Goal: Transaction & Acquisition: Book appointment/travel/reservation

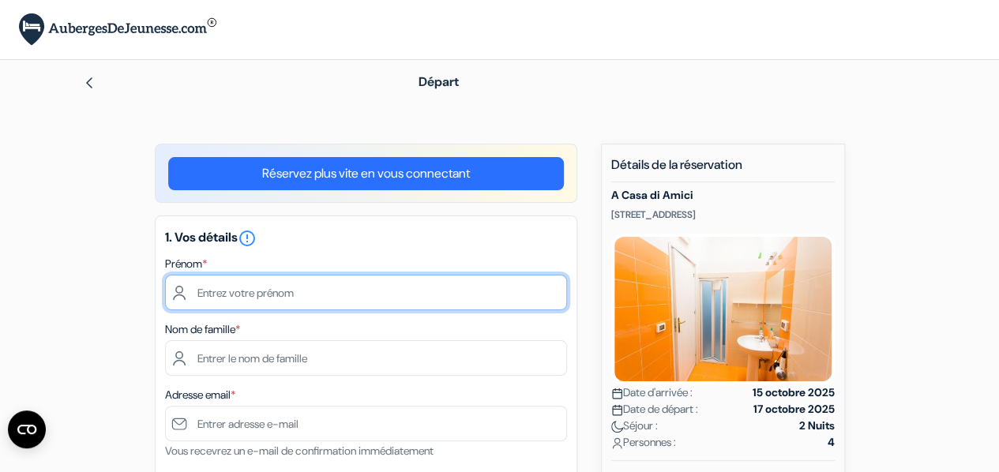
click at [314, 301] on input "text" at bounding box center [366, 293] width 402 height 36
type input "[PERSON_NAME]"
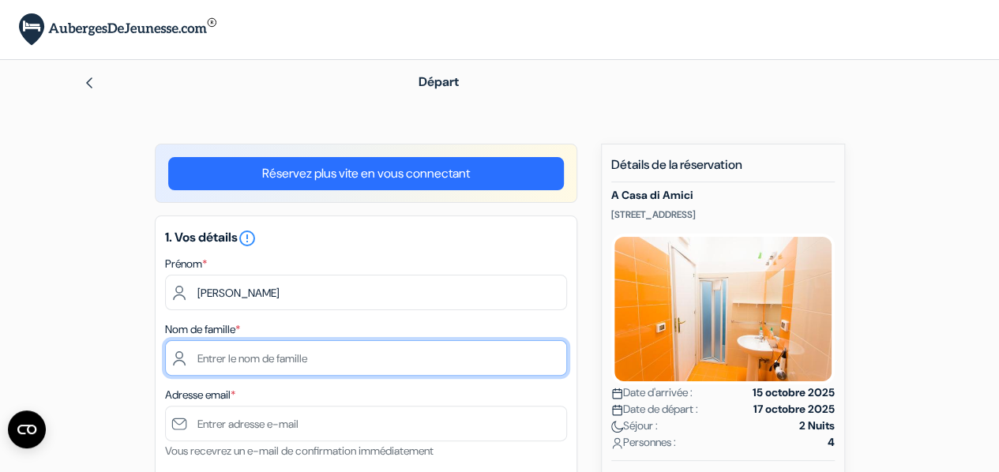
type input "Orhant"
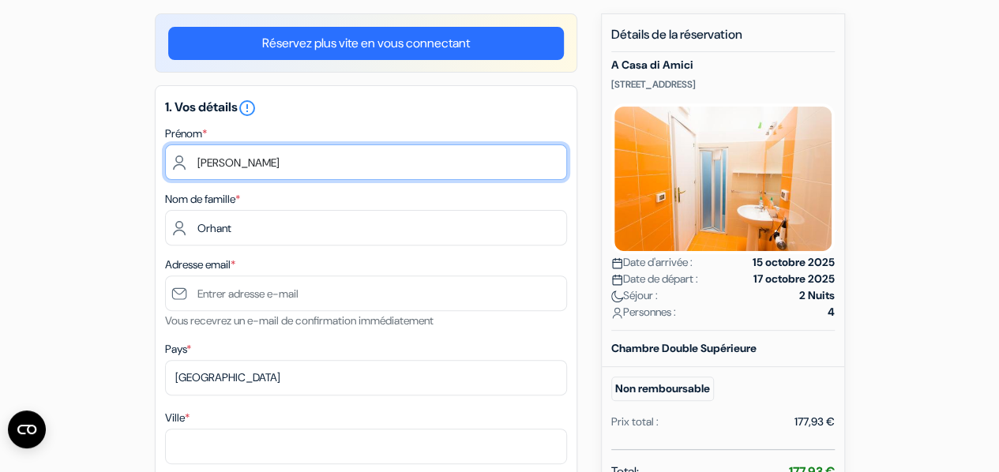
scroll to position [131, 0]
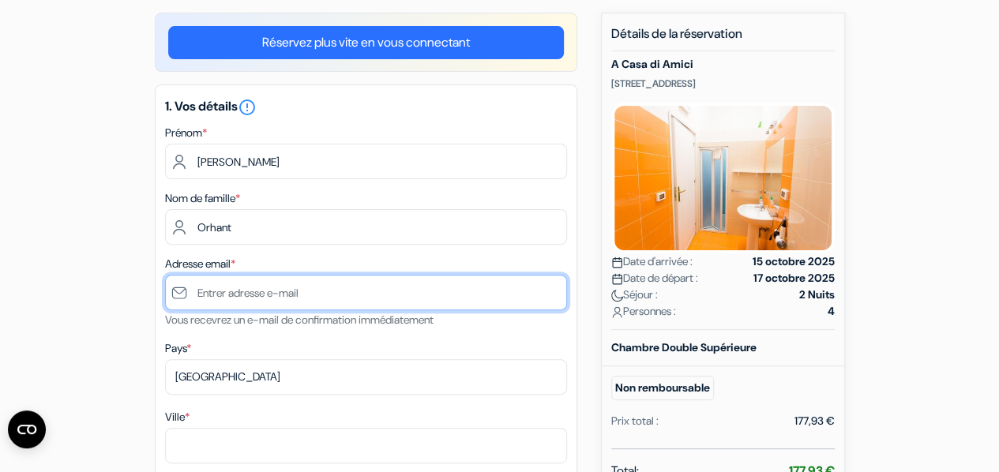
click at [299, 295] on input "text" at bounding box center [366, 293] width 402 height 36
type input "[EMAIL_ADDRESS][DOMAIN_NAME]"
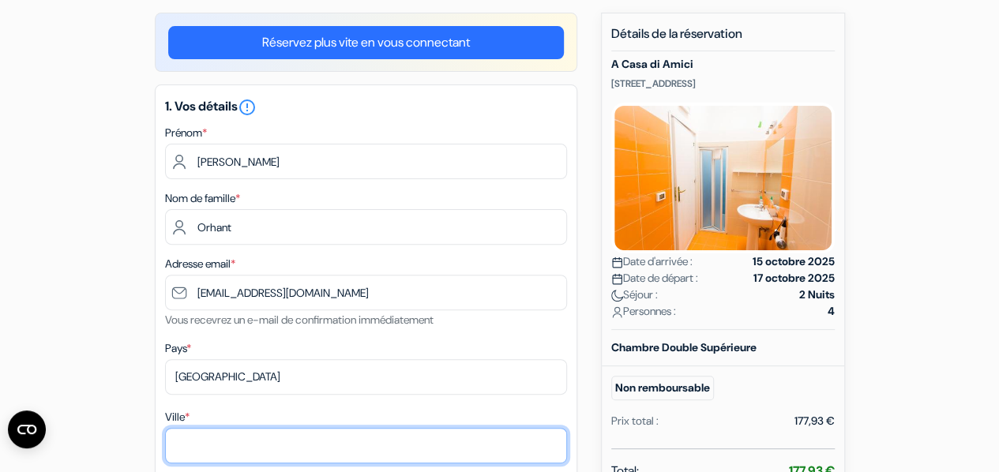
type input "Gap"
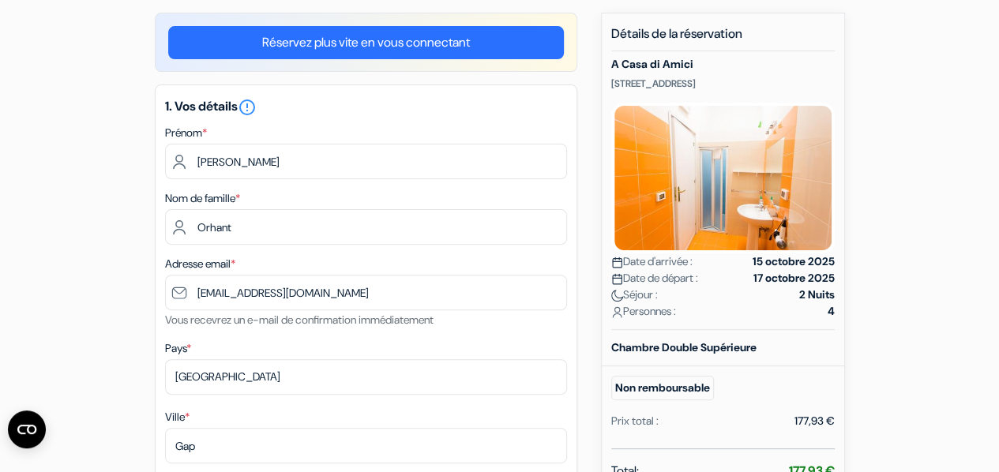
type input "7 alléé du bois [GEOGRAPHIC_DATA][PERSON_NAME]"
type input "05000"
type input "0678886811"
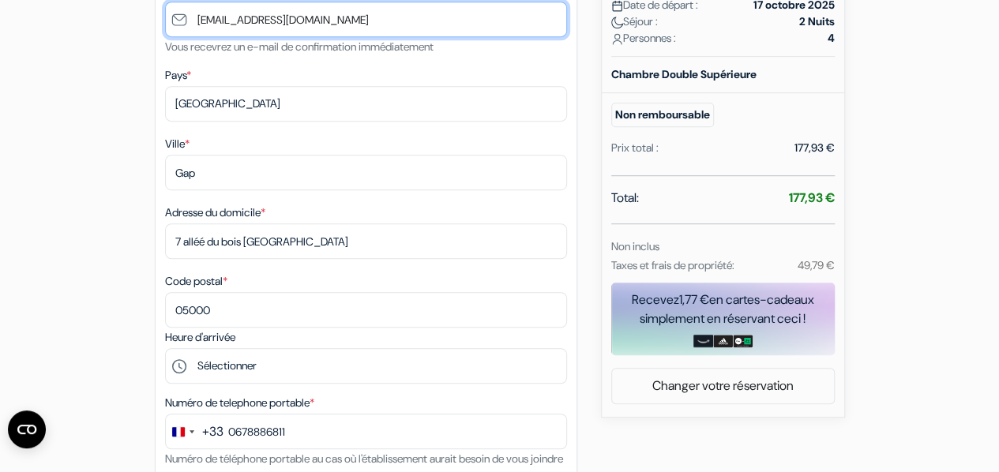
scroll to position [405, 0]
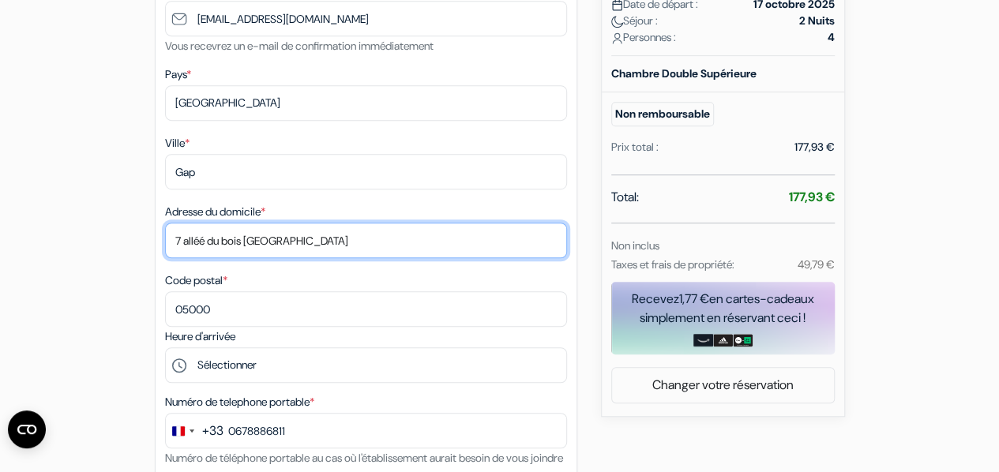
click at [206, 242] on input "7 alléé du bois [GEOGRAPHIC_DATA][PERSON_NAME]" at bounding box center [366, 241] width 402 height 36
type input "7 Allée du Bois St Jean"
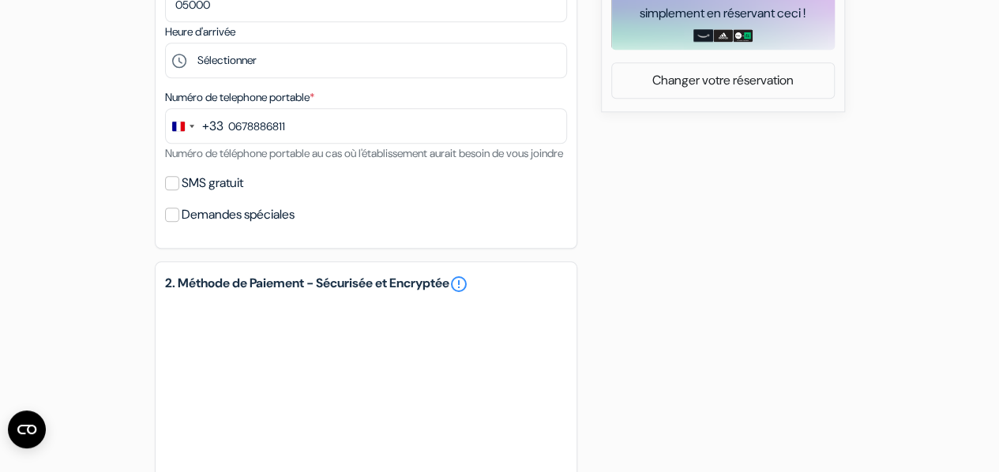
scroll to position [712, 0]
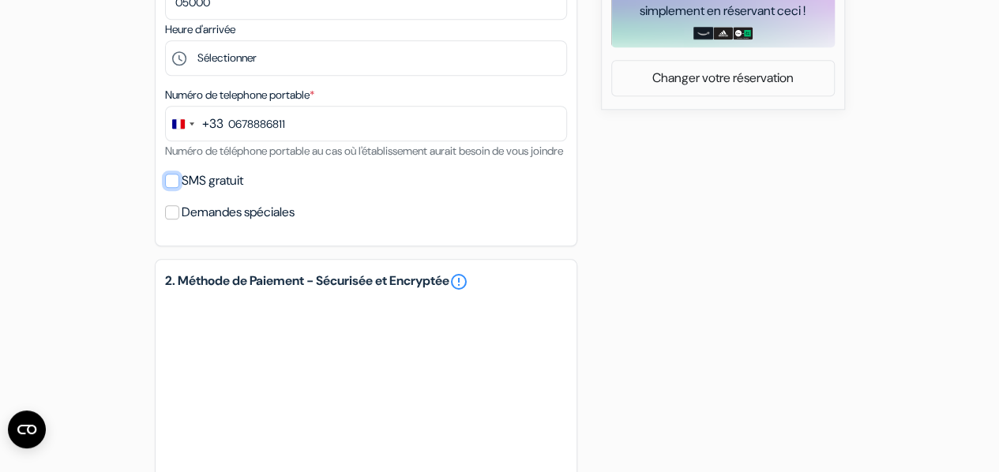
click at [171, 188] on input "SMS gratuit" at bounding box center [172, 181] width 14 height 14
checkbox input "true"
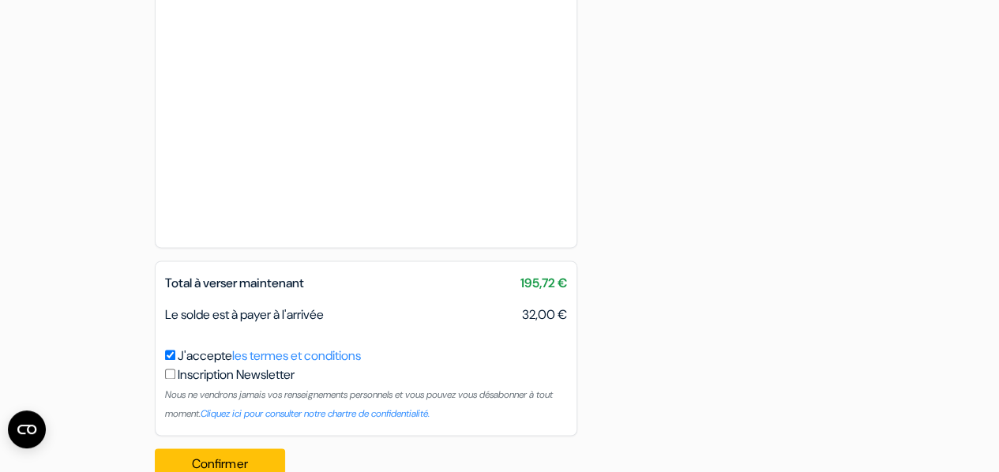
scroll to position [1107, 0]
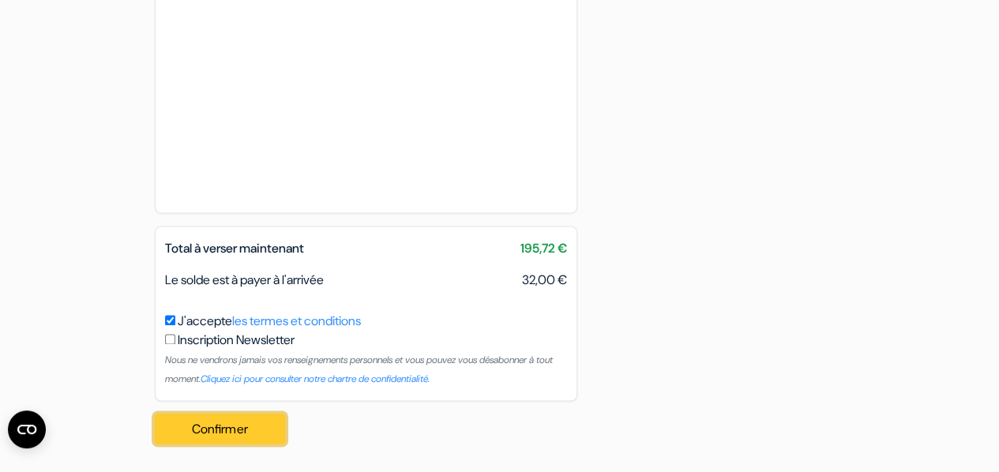
click at [207, 422] on button "Confirmer Loading..." at bounding box center [220, 429] width 131 height 30
click at [243, 421] on button "Confirmer Loading..." at bounding box center [220, 429] width 131 height 30
click at [221, 427] on button "Confirmer Loading..." at bounding box center [220, 429] width 131 height 30
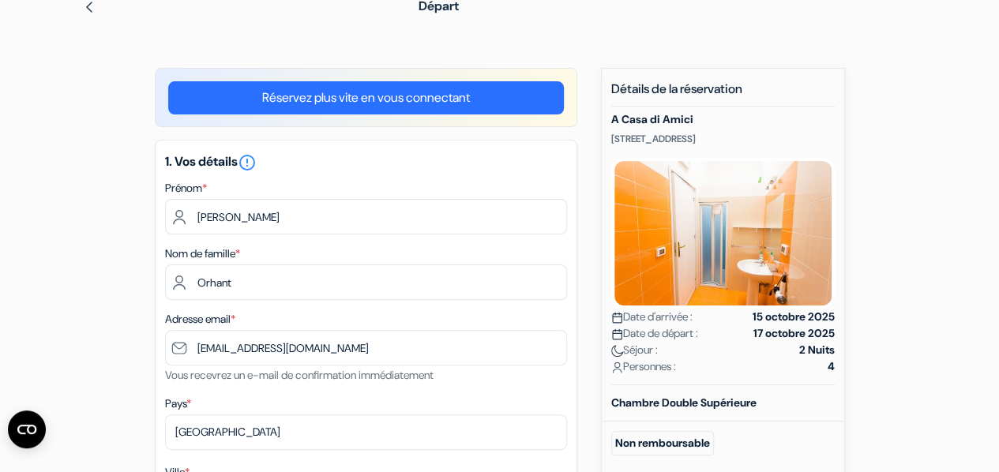
scroll to position [0, 0]
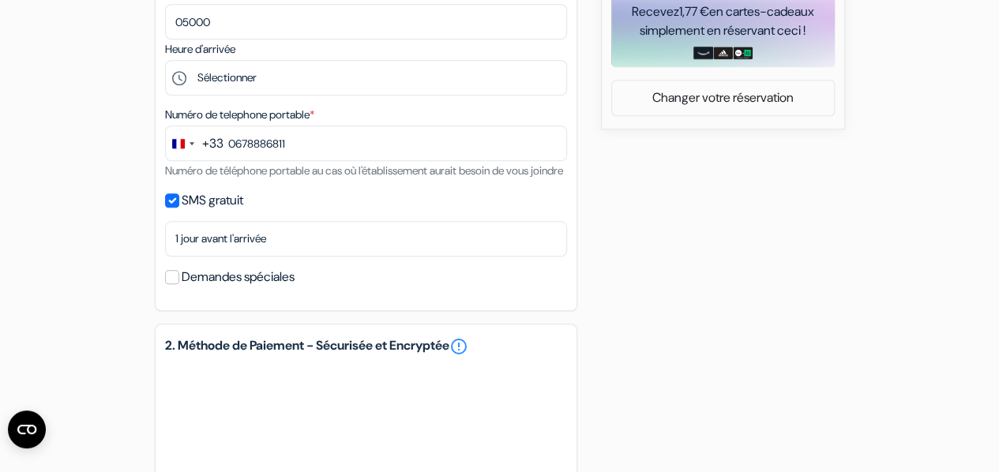
click at [470, 337] on div "Réservez plus vite en vous connectant 1. Vos détails error_outline Prénom * Cla…" at bounding box center [366, 151] width 423 height 1400
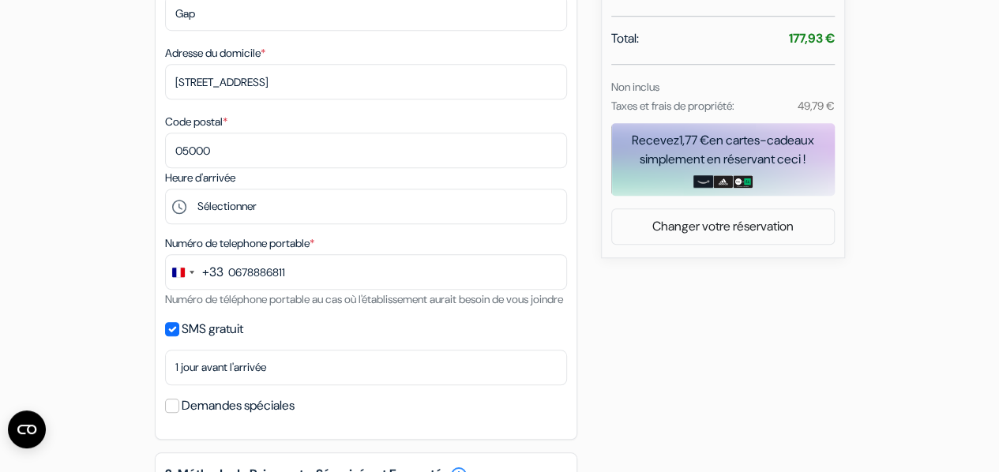
scroll to position [565, 0]
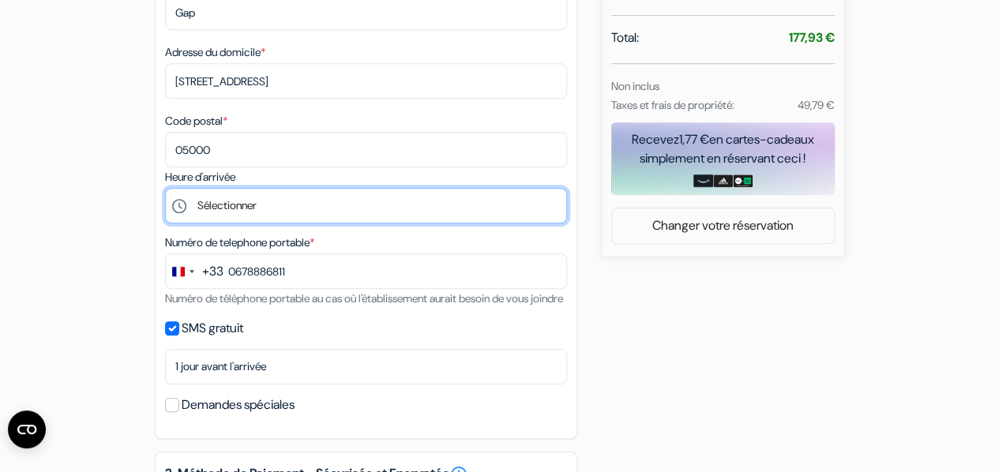
click at [256, 212] on select "Sélectionner 15:00 16:00 17:00 18:00 19:00 20:00 21:00 22:00 23:00 0:00" at bounding box center [366, 206] width 402 height 36
click at [165, 191] on select "Sélectionner 15:00 16:00 17:00 18:00 19:00 20:00 21:00 22:00 23:00 0:00" at bounding box center [366, 206] width 402 height 36
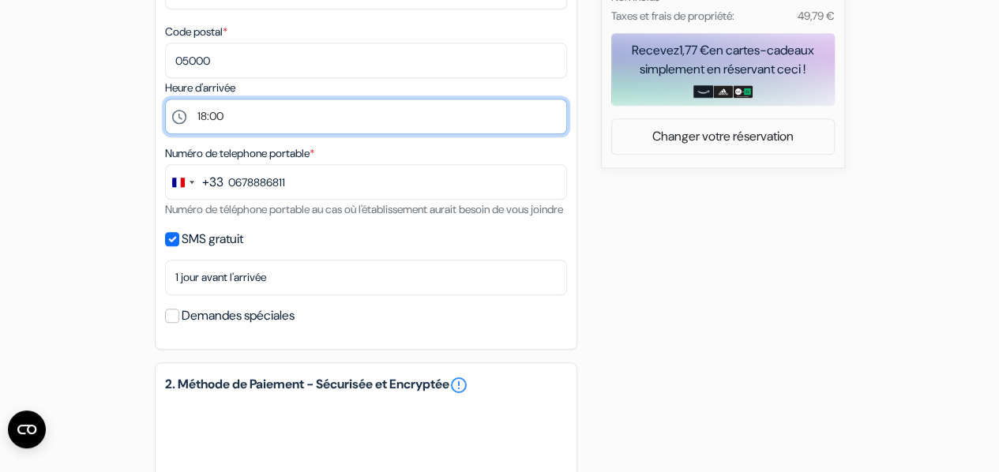
scroll to position [663, 0]
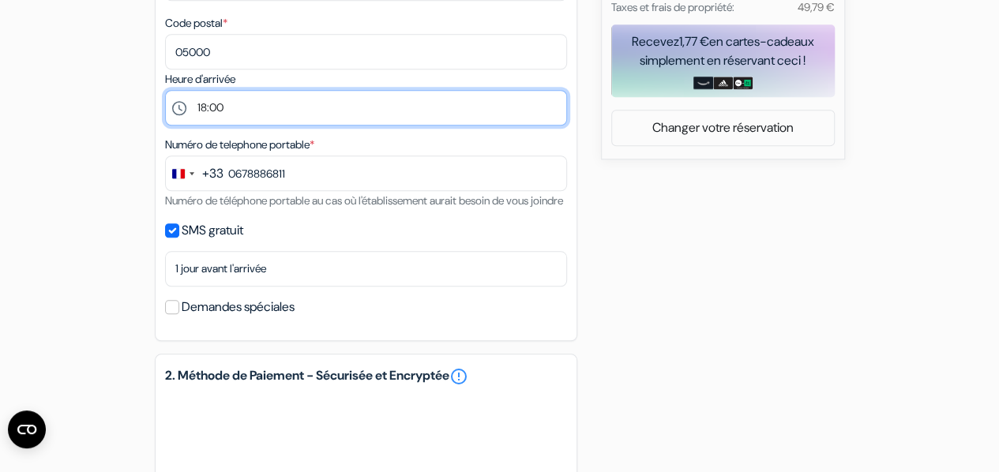
click at [221, 113] on select "Sélectionner 15:00 16:00 17:00 18:00 19:00 20:00 21:00 22:00 23:00 0:00" at bounding box center [366, 108] width 402 height 36
select select "19"
click at [165, 93] on select "Sélectionner 15:00 16:00 17:00 18:00 19:00 20:00 21:00 22:00 23:00 0:00" at bounding box center [366, 108] width 402 height 36
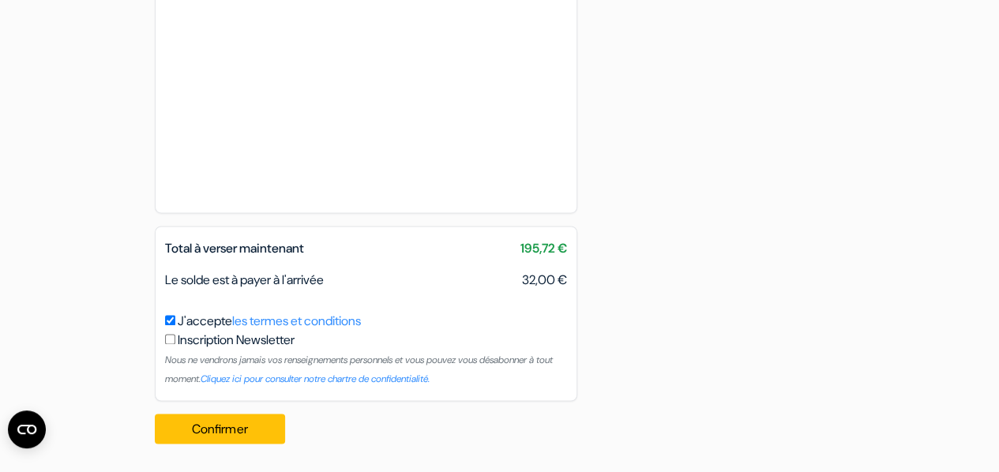
scroll to position [1107, 0]
click at [214, 424] on button "Confirmer Loading..." at bounding box center [220, 429] width 131 height 30
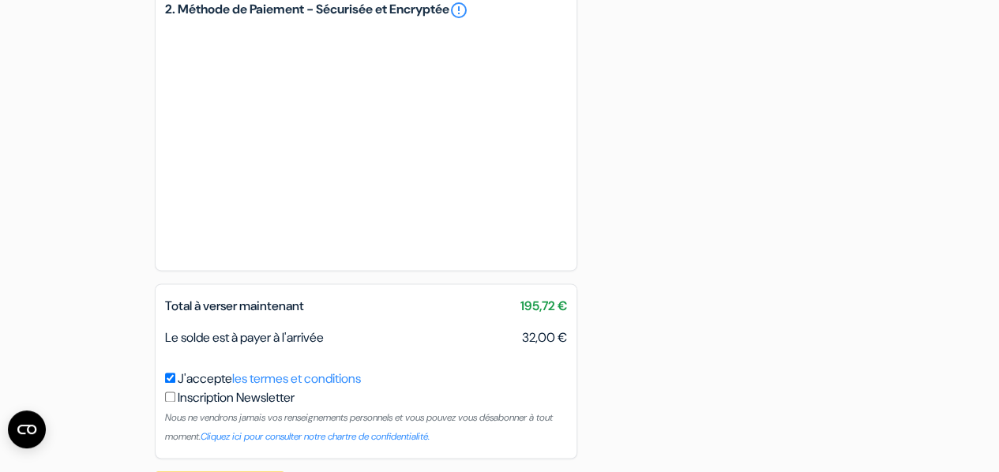
scroll to position [1036, 0]
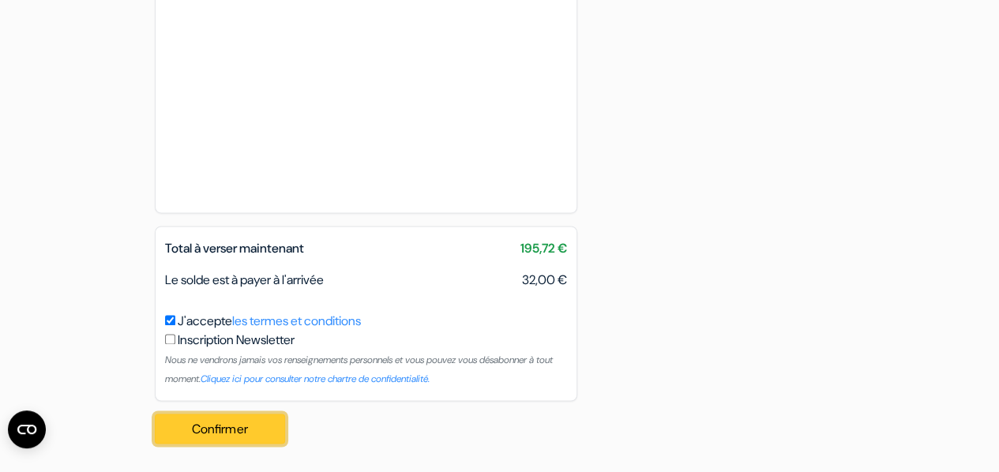
click at [276, 426] on button "Confirmer Loading..." at bounding box center [220, 429] width 131 height 30
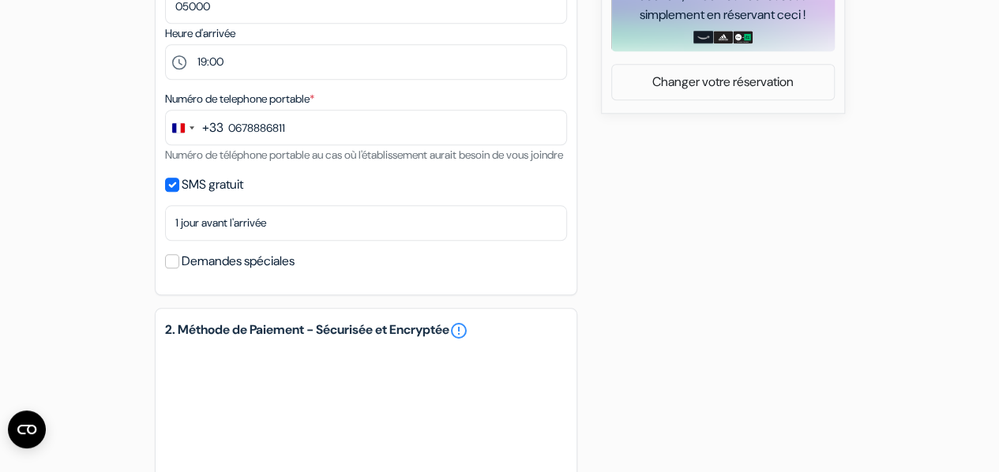
scroll to position [711, 0]
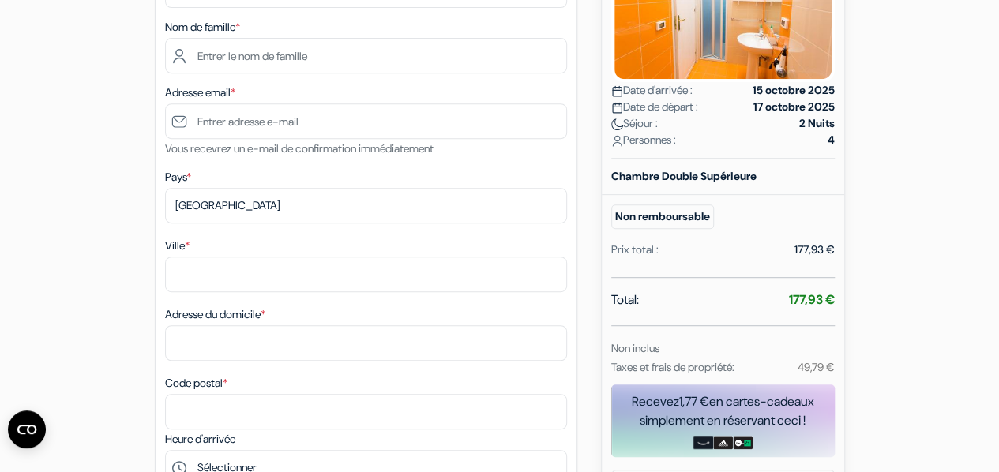
scroll to position [296, 0]
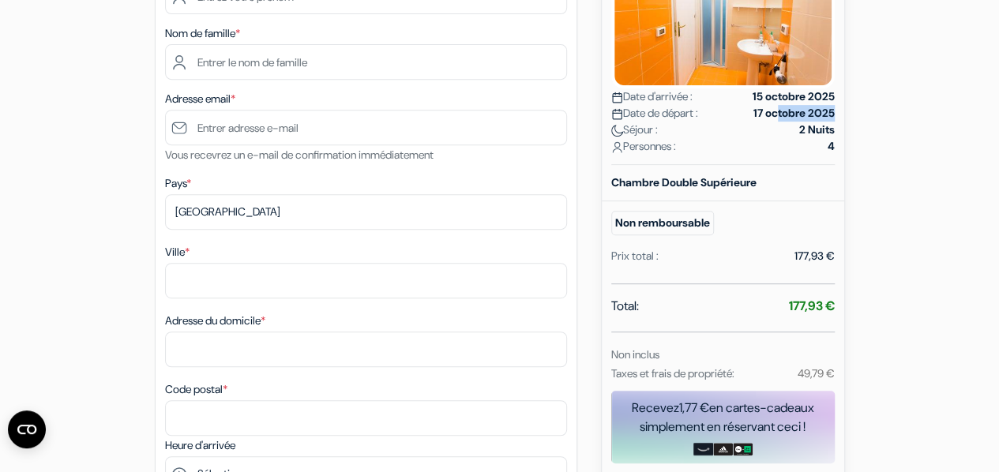
drag, startPoint x: 773, startPoint y: 107, endPoint x: 846, endPoint y: 112, distance: 73.7
drag, startPoint x: 773, startPoint y: 146, endPoint x: 854, endPoint y: 136, distance: 82.0
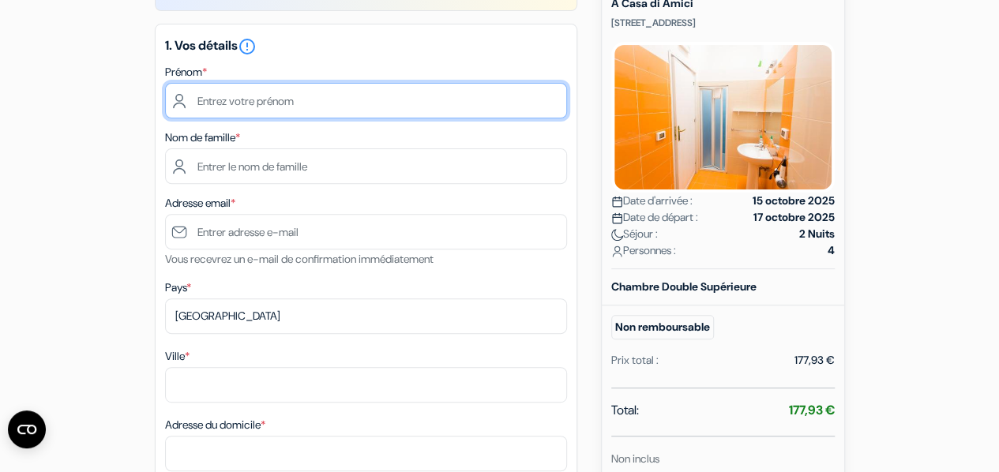
click at [269, 110] on input "text" at bounding box center [366, 101] width 402 height 36
type input "[PERSON_NAME]"
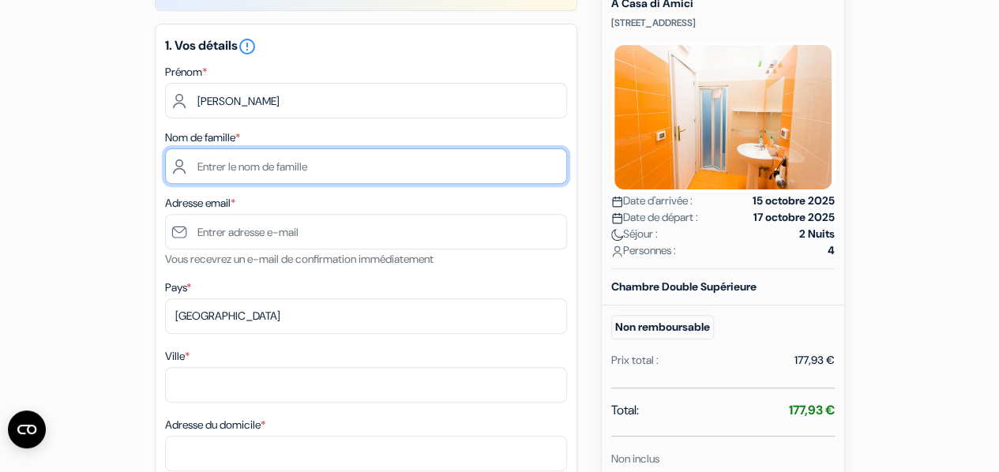
type input "Orhant"
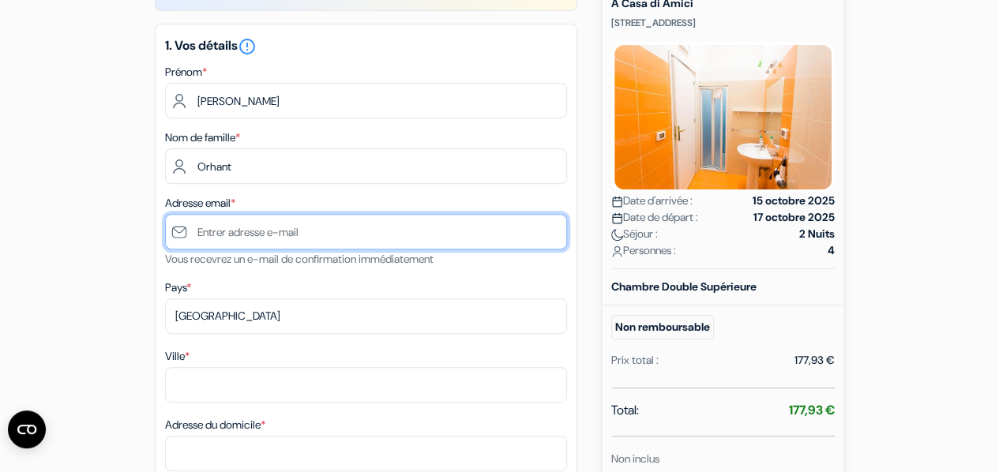
click at [338, 248] on input "text" at bounding box center [366, 232] width 402 height 36
type input "[EMAIL_ADDRESS][DOMAIN_NAME]"
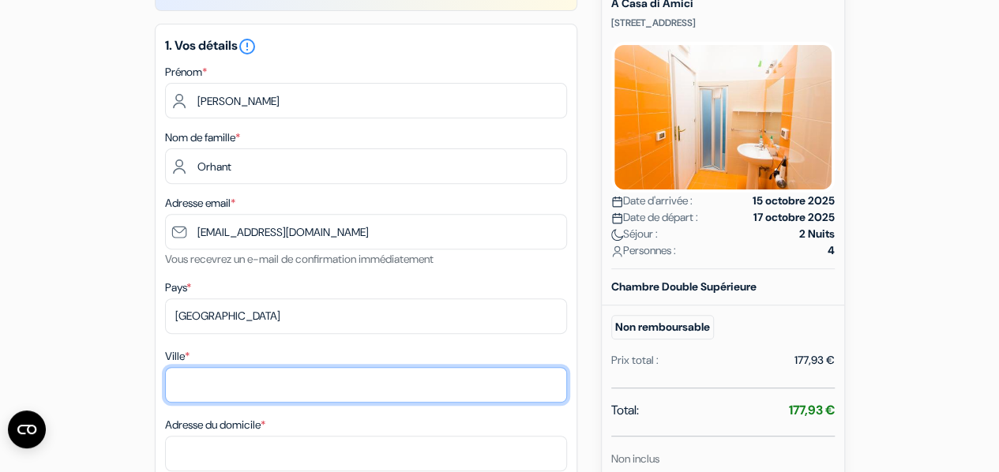
type input "Gap"
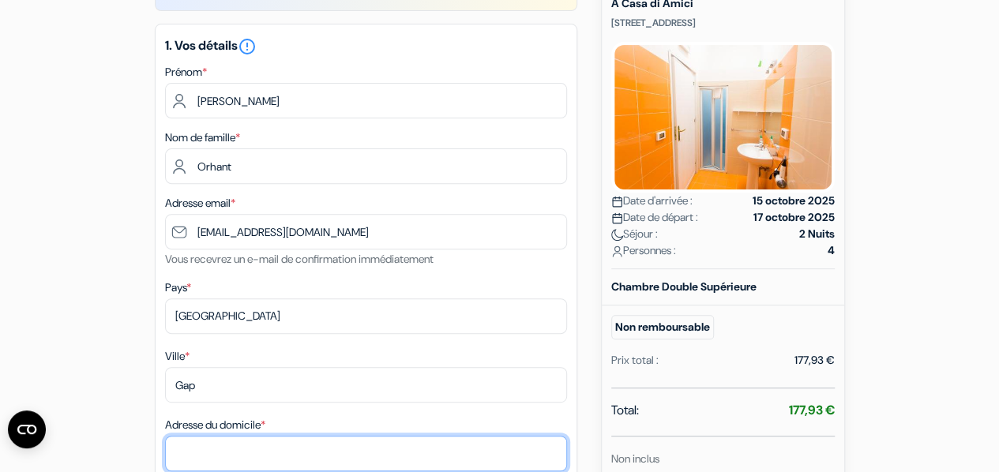
type input "7 alléé du bois [GEOGRAPHIC_DATA][PERSON_NAME]"
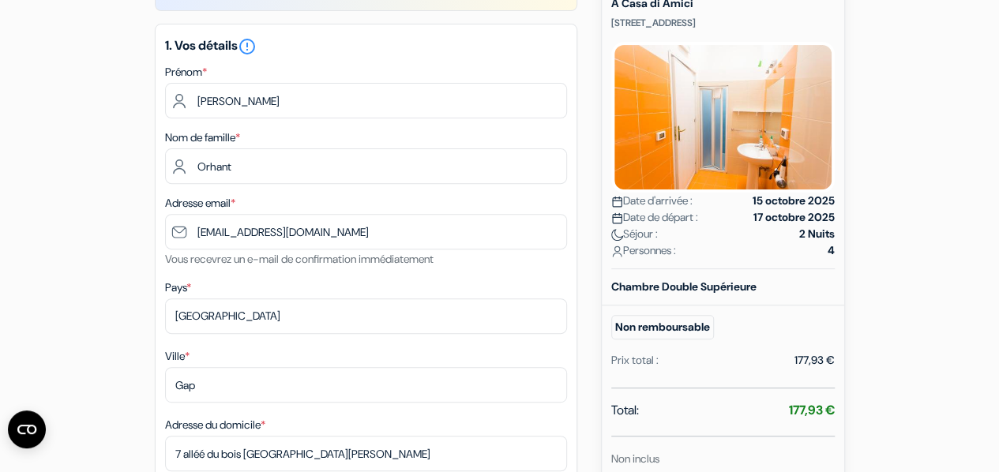
type input "05000"
type input "0678886811"
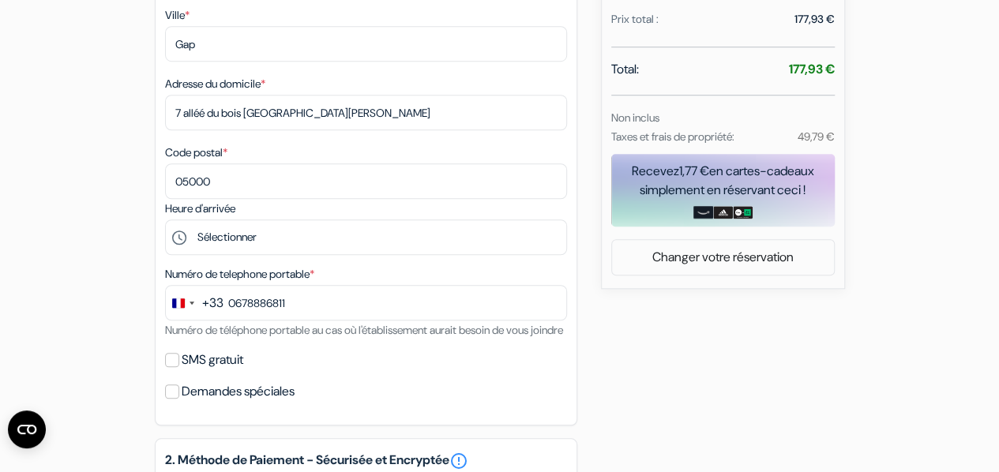
scroll to position [534, 0]
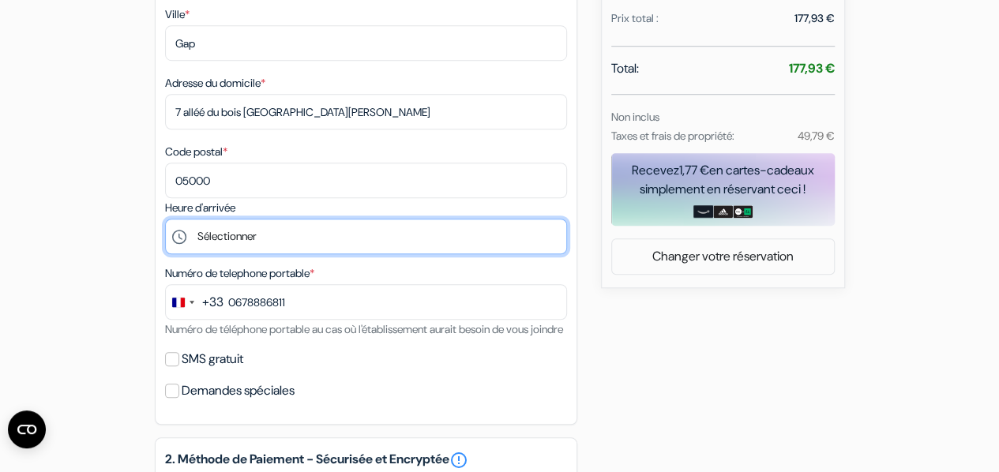
click at [270, 250] on select "Sélectionner 15:00 16:00 17:00 18:00 19:00 20:00 21:00 22:00 23:00 0:00" at bounding box center [366, 237] width 402 height 36
select select "18"
click at [165, 222] on select "Sélectionner 15:00 16:00 17:00 18:00 19:00 20:00 21:00 22:00 23:00 0:00" at bounding box center [366, 237] width 402 height 36
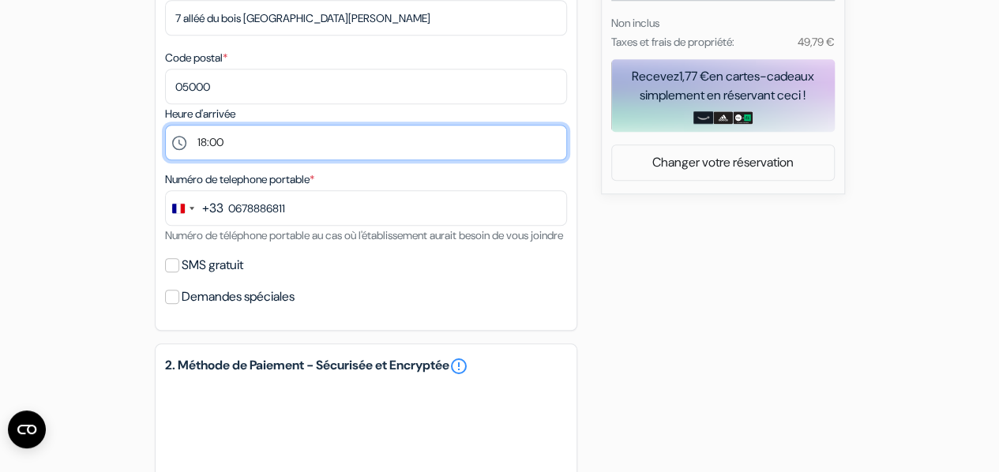
scroll to position [630, 0]
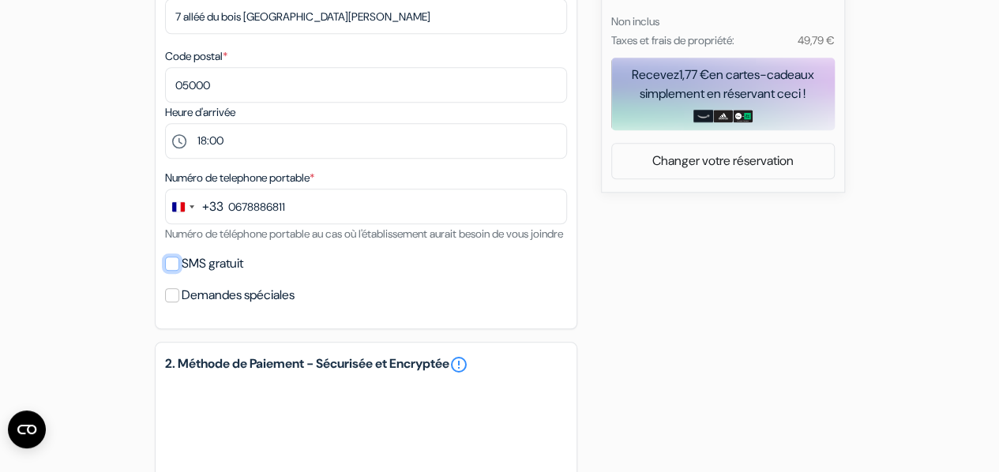
click at [167, 271] on input "SMS gratuit" at bounding box center [172, 264] width 14 height 14
checkbox input "true"
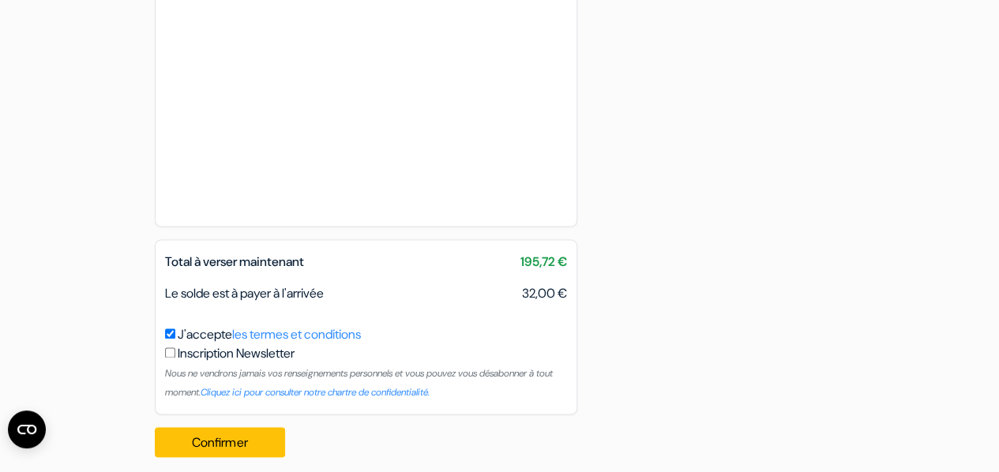
scroll to position [1076, 0]
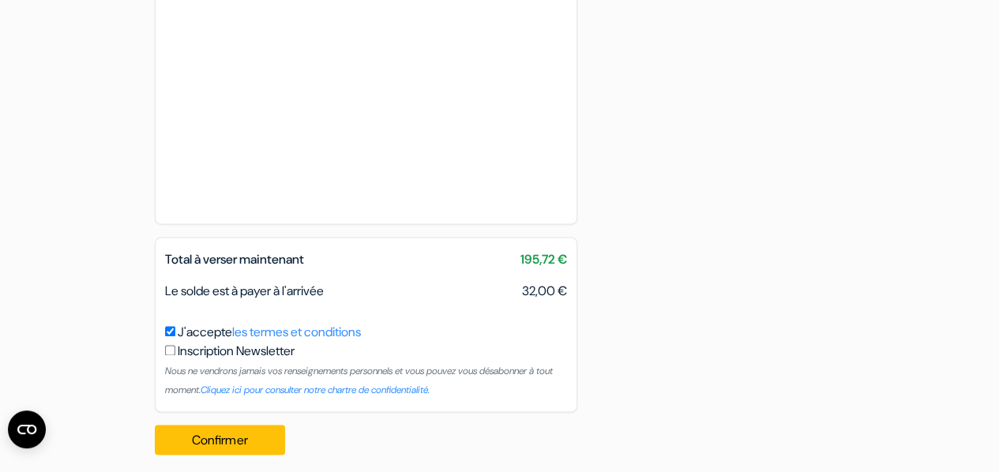
drag, startPoint x: 293, startPoint y: 311, endPoint x: 338, endPoint y: 312, distance: 45.0
click at [324, 299] on span "Le solde est à payer à l'arrivée" at bounding box center [244, 291] width 159 height 17
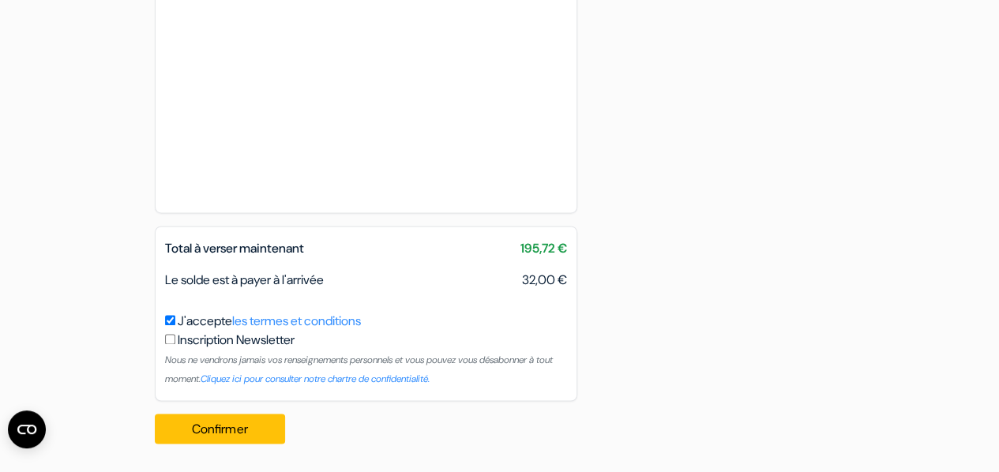
scroll to position [1104, 0]
drag, startPoint x: 243, startPoint y: 282, endPoint x: 336, endPoint y: 276, distance: 92.6
click at [324, 276] on span "Le solde est à payer à l'arrivée" at bounding box center [244, 280] width 159 height 17
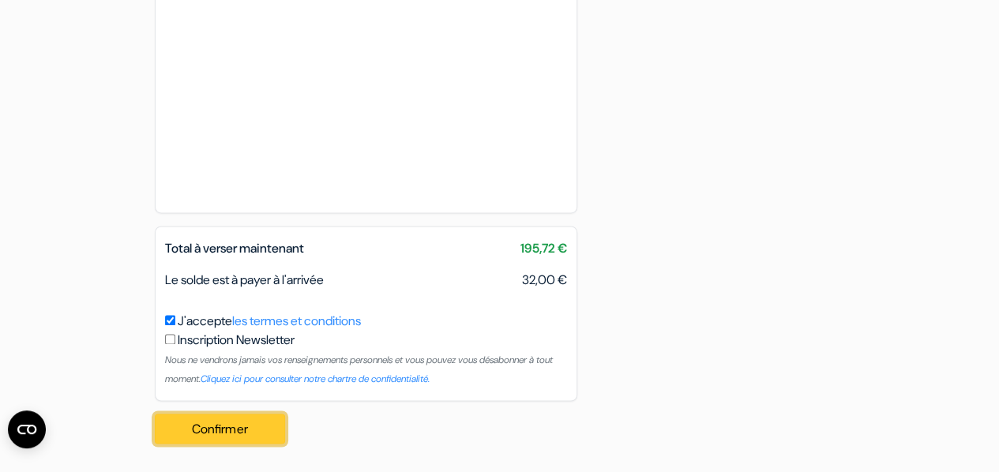
drag, startPoint x: 255, startPoint y: 434, endPoint x: 214, endPoint y: 429, distance: 41.3
click at [214, 429] on button "Confirmer Loading..." at bounding box center [220, 429] width 131 height 30
drag, startPoint x: 516, startPoint y: 248, endPoint x: 584, endPoint y: 265, distance: 70.1
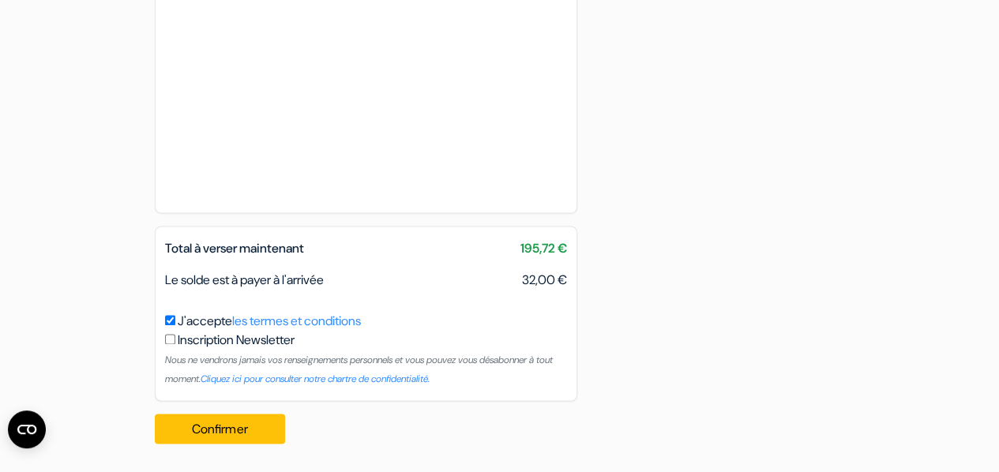
drag, startPoint x: 550, startPoint y: 280, endPoint x: 506, endPoint y: 280, distance: 44.2
click at [506, 280] on div "Le solde est à payer à l'arrivée 32,00 €" at bounding box center [366, 280] width 421 height 19
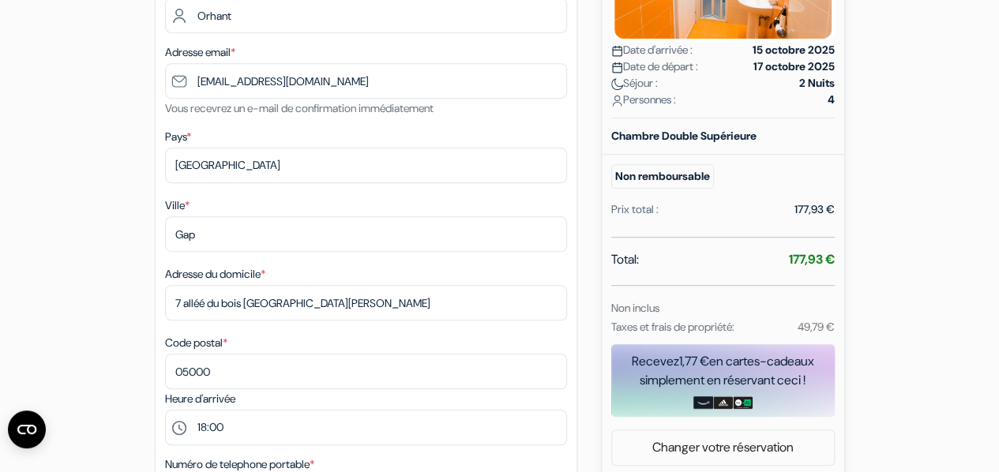
scroll to position [341, 0]
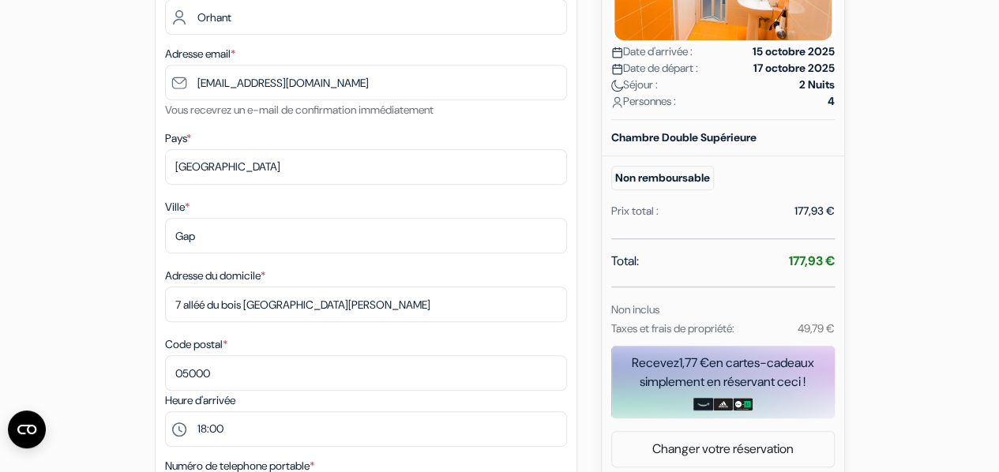
drag, startPoint x: 777, startPoint y: 206, endPoint x: 861, endPoint y: 224, distance: 85.5
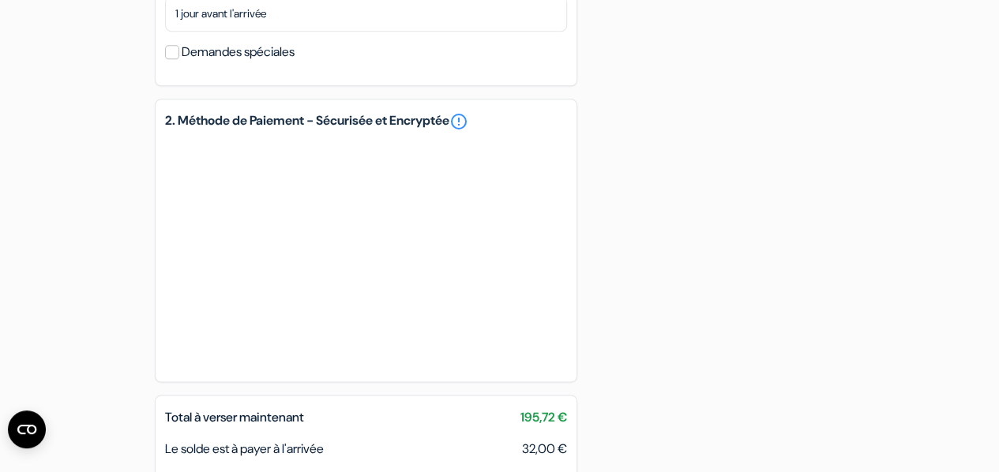
scroll to position [1107, 0]
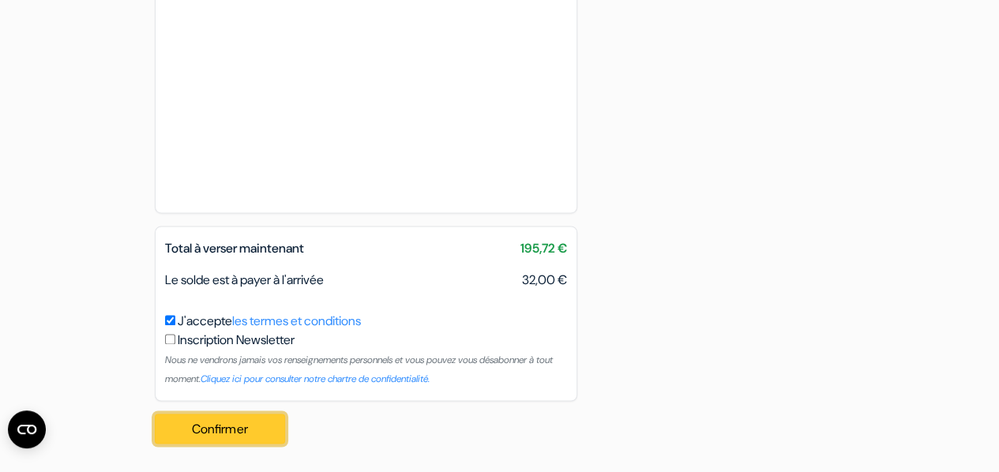
click at [247, 421] on button "Confirmer Loading..." at bounding box center [220, 429] width 131 height 30
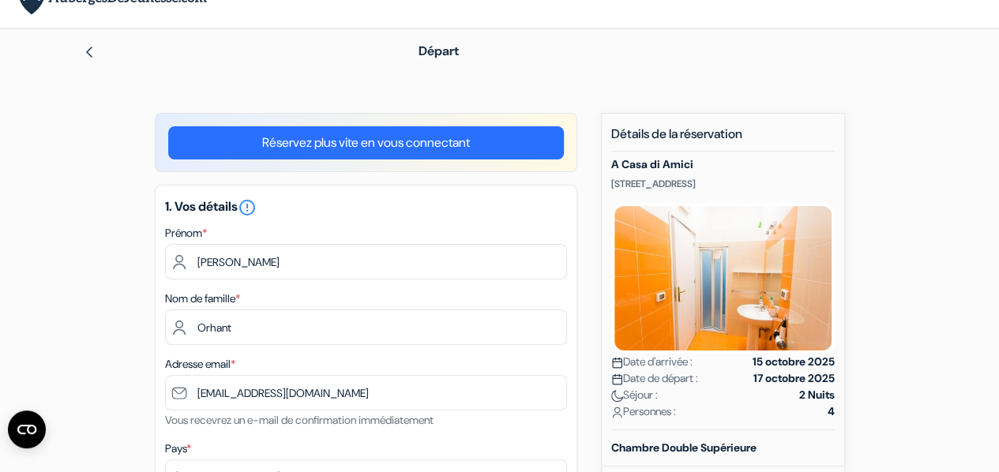
scroll to position [0, 0]
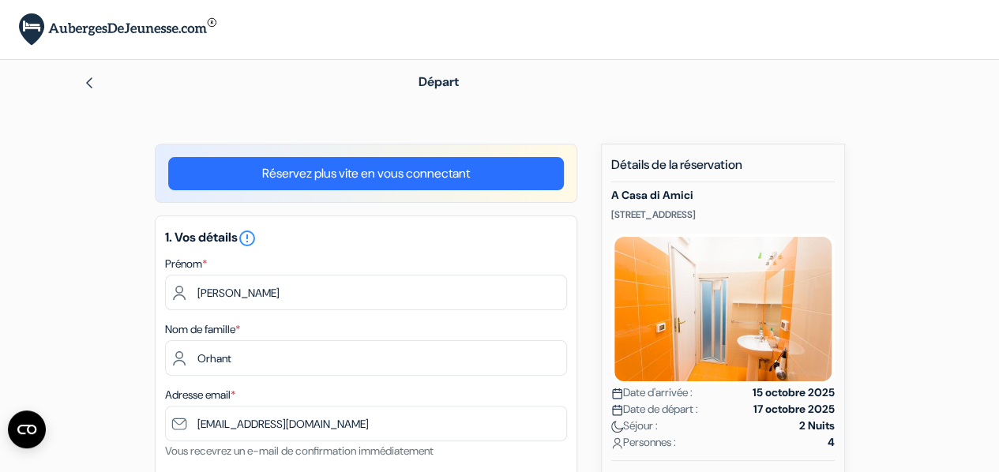
click at [84, 87] on img at bounding box center [89, 83] width 13 height 13
